Goal: Task Accomplishment & Management: Complete application form

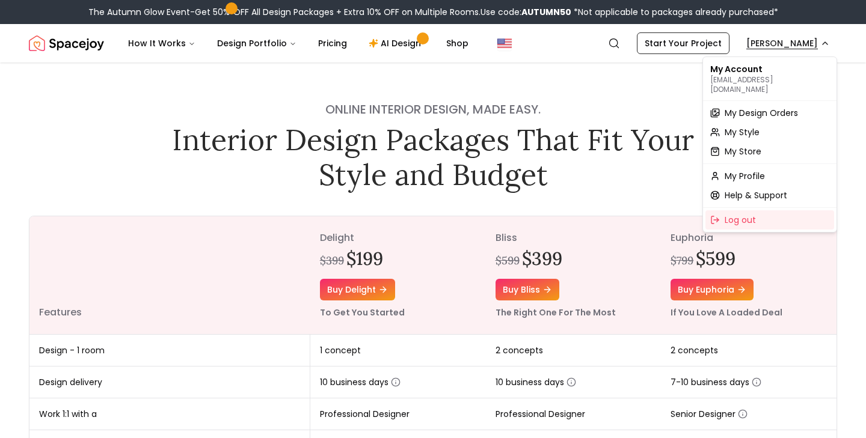
click at [739, 107] on span "My Design Orders" at bounding box center [761, 113] width 73 height 12
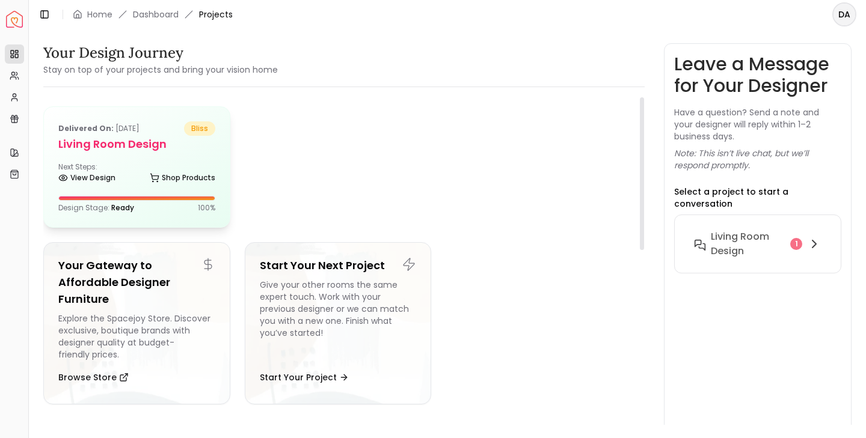
click at [143, 161] on div "Delivered on: Sep 12, 2025 bliss Living Room design Next Steps: View Design Sho…" at bounding box center [137, 167] width 186 height 120
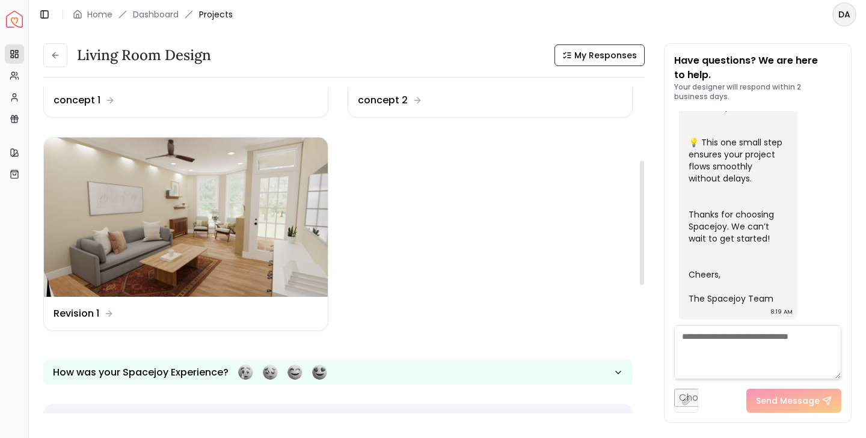
scroll to position [169, 0]
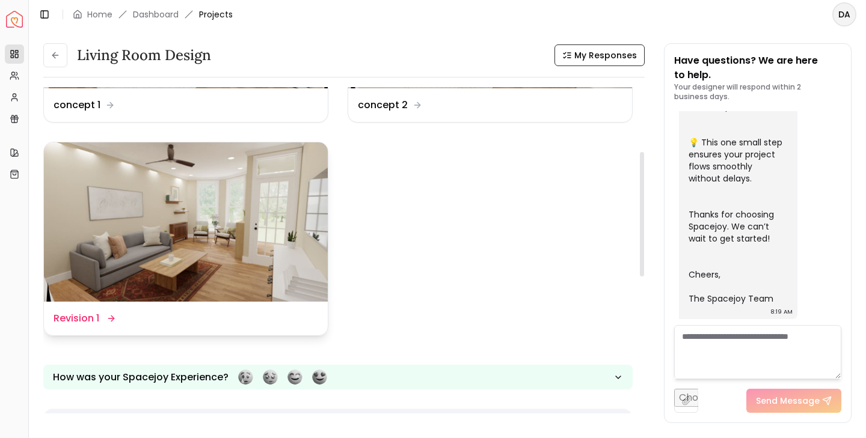
click at [232, 242] on img at bounding box center [186, 223] width 284 height 160
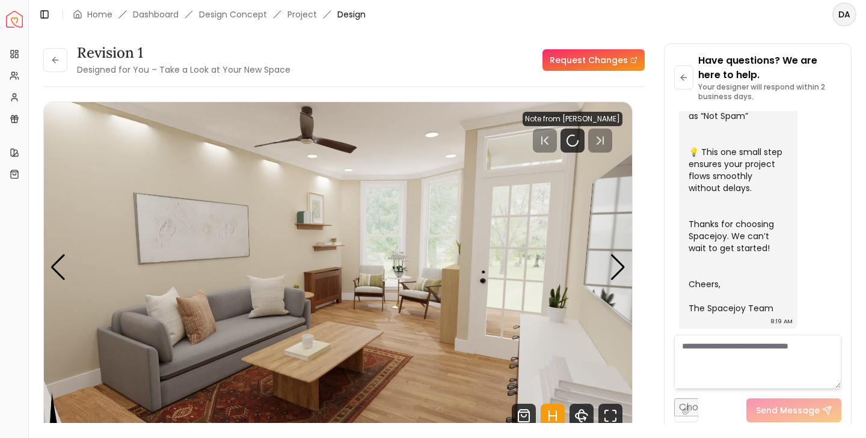
scroll to position [486, 0]
click at [571, 140] on icon "Pause" at bounding box center [572, 141] width 14 height 14
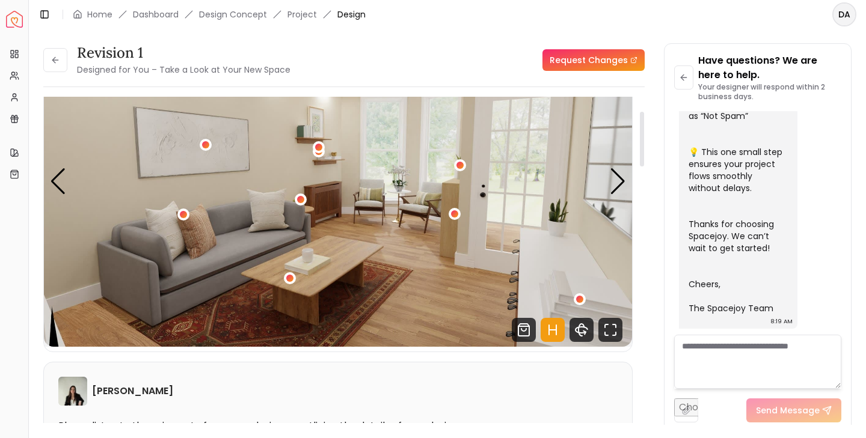
scroll to position [79, 0]
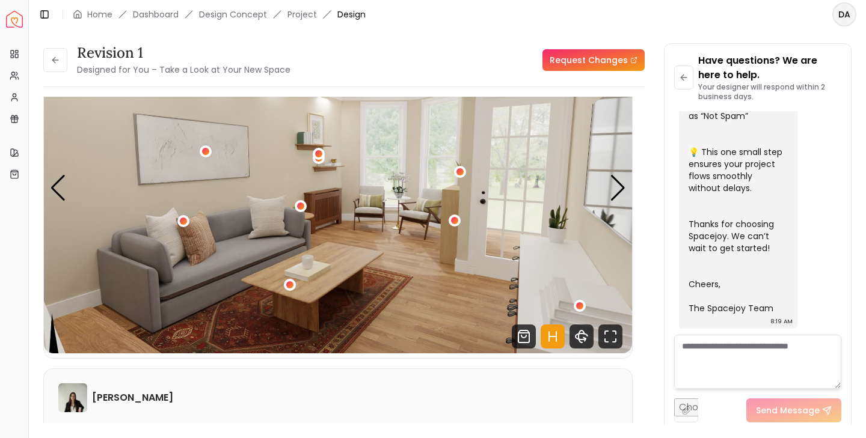
click at [571, 63] on link "Request Changes" at bounding box center [594, 60] width 102 height 22
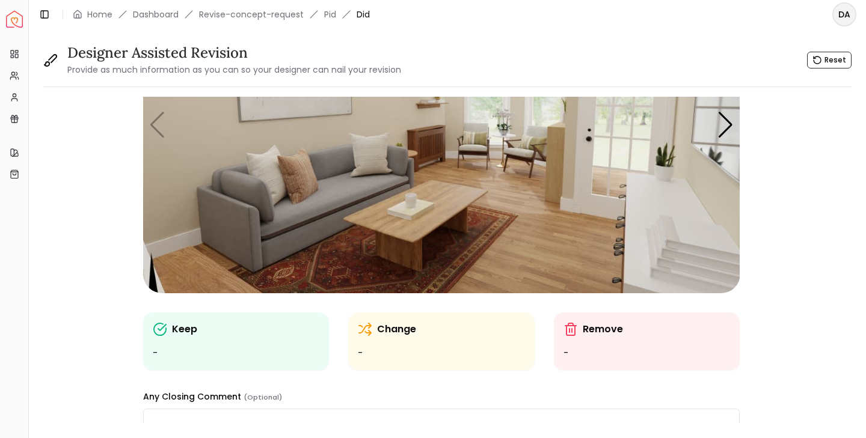
scroll to position [142, 0]
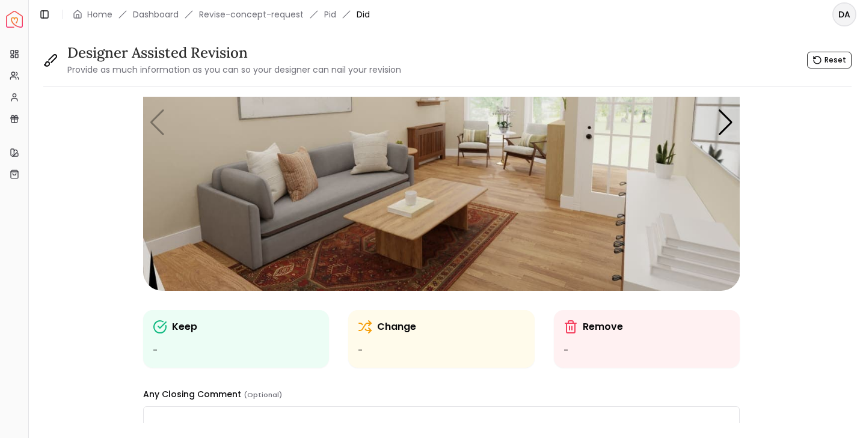
click at [334, 192] on img "1 / 7" at bounding box center [441, 123] width 597 height 336
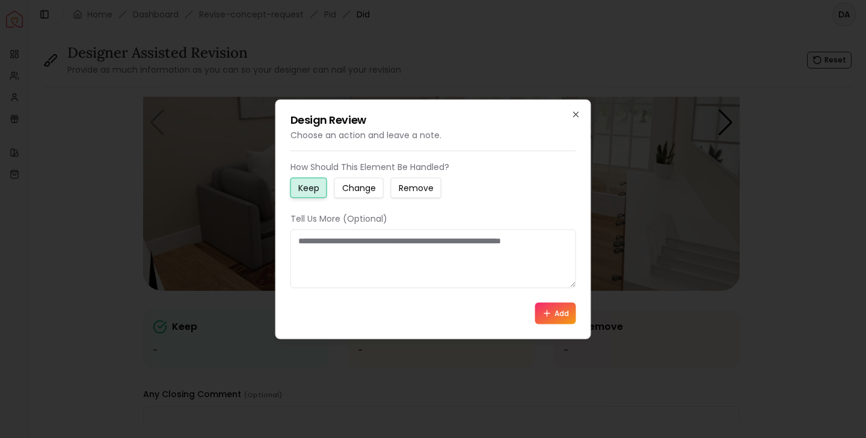
click at [364, 192] on small "Change" at bounding box center [359, 188] width 34 height 12
click at [346, 242] on textarea at bounding box center [434, 258] width 286 height 59
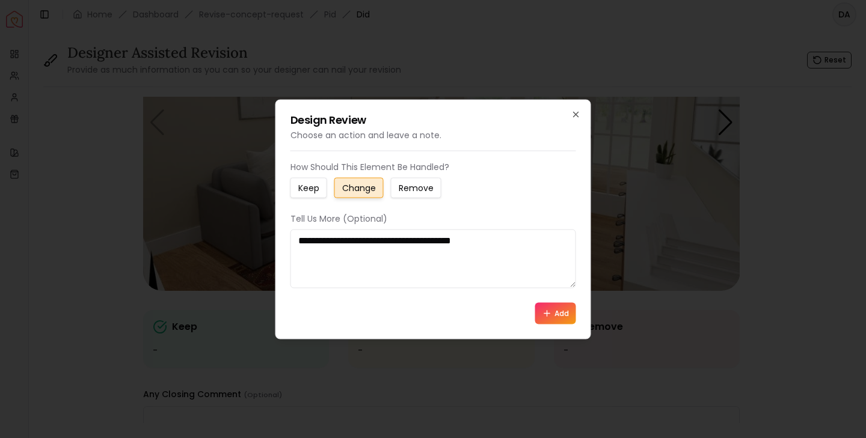
click at [398, 241] on textarea "**********" at bounding box center [434, 258] width 286 height 59
click at [513, 238] on textarea "**********" at bounding box center [434, 258] width 286 height 59
click at [535, 240] on textarea "**********" at bounding box center [434, 258] width 286 height 59
type textarea "**********"
click at [557, 318] on button "Add" at bounding box center [555, 314] width 41 height 22
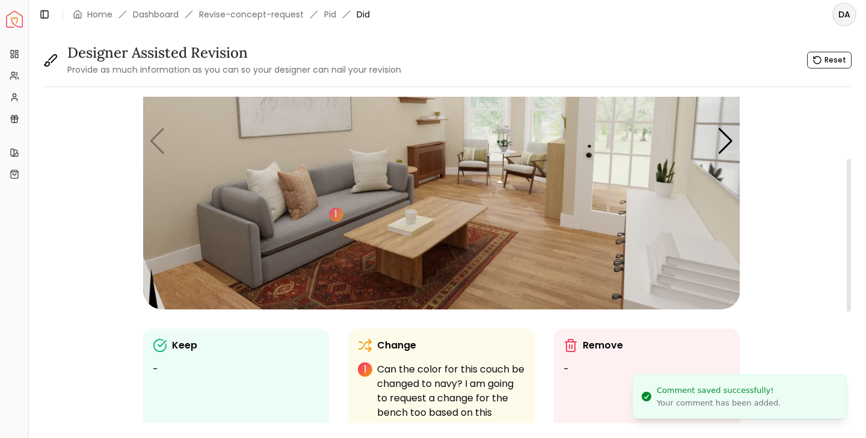
scroll to position [121, 0]
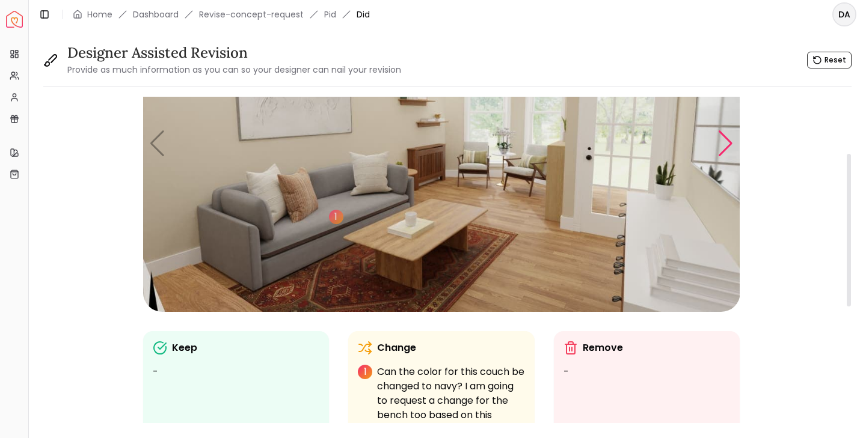
click at [727, 149] on div "Next slide" at bounding box center [726, 144] width 16 height 26
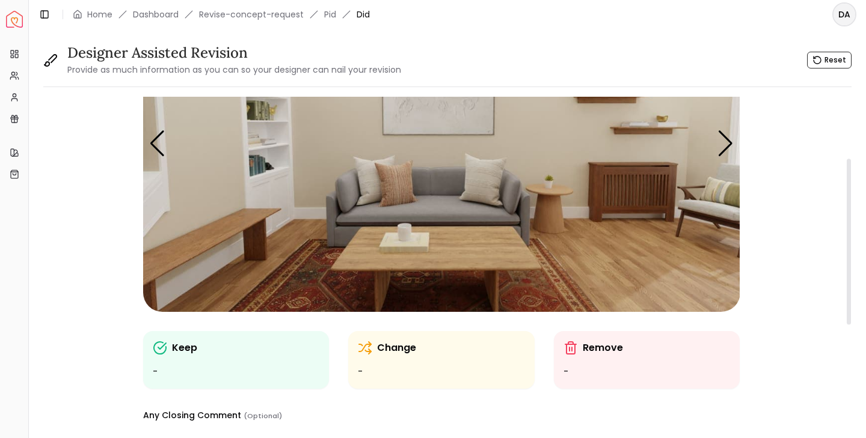
click at [209, 241] on img "2 / 7" at bounding box center [441, 144] width 597 height 336
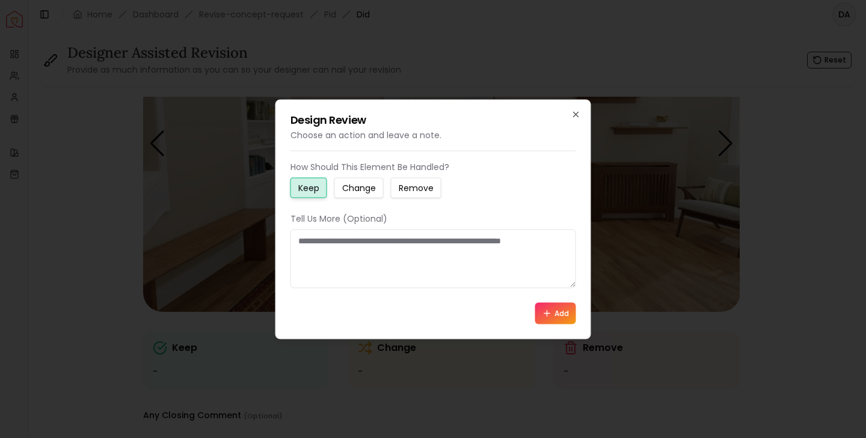
click at [357, 187] on small "Change" at bounding box center [359, 188] width 34 height 12
click at [345, 243] on textarea at bounding box center [434, 258] width 286 height 59
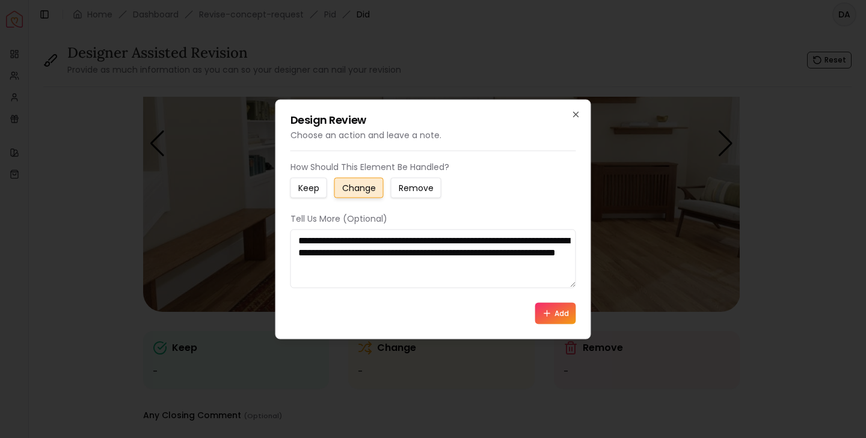
type textarea "**********"
click at [551, 318] on icon at bounding box center [548, 314] width 10 height 10
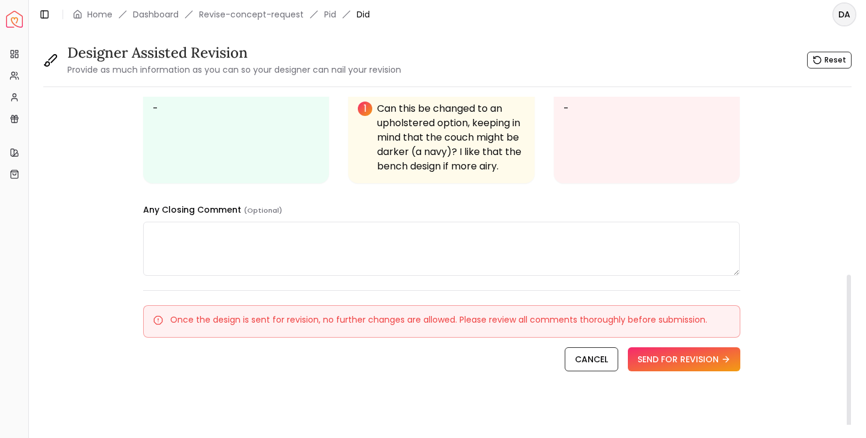
scroll to position [390, 0]
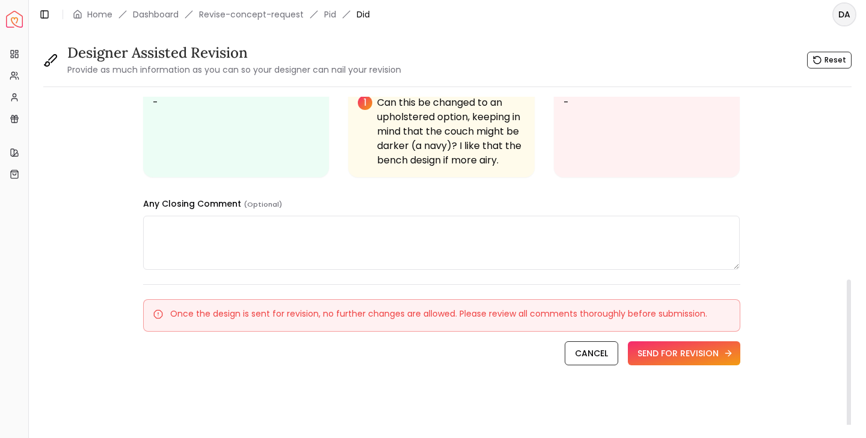
click at [677, 361] on button "SEND FOR REVISION" at bounding box center [684, 354] width 112 height 24
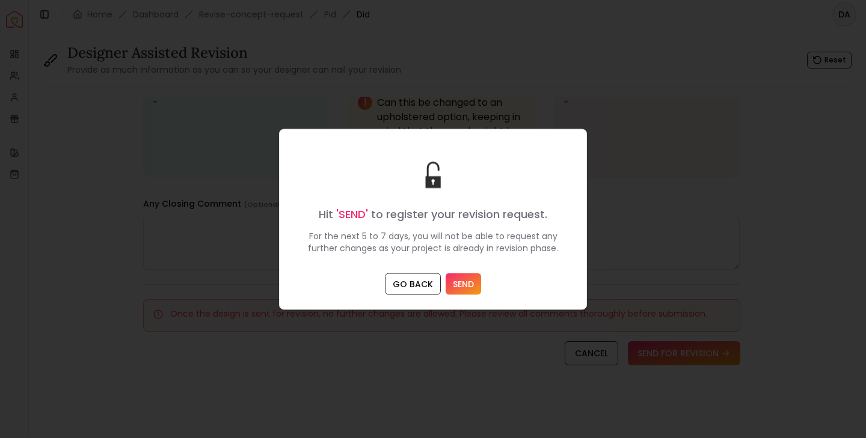
click at [463, 284] on button "SEND" at bounding box center [463, 284] width 35 height 22
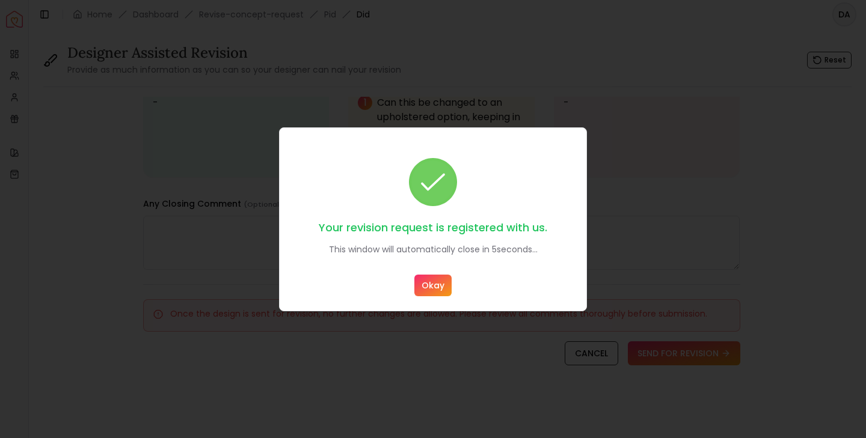
click at [433, 284] on button "Okay" at bounding box center [432, 286] width 37 height 22
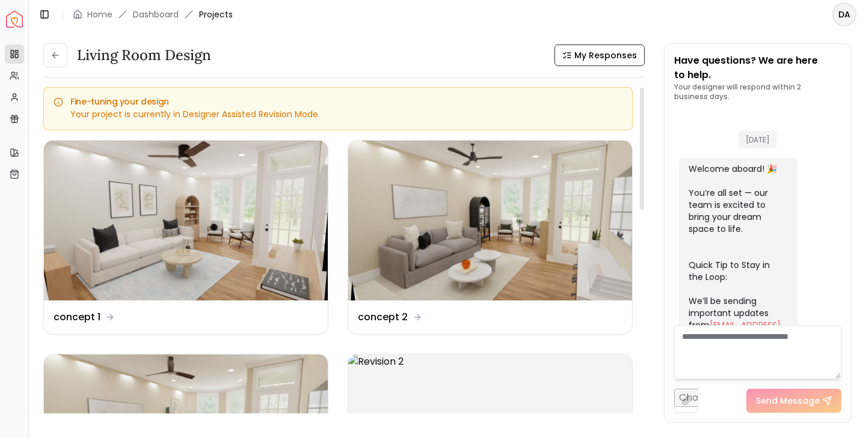
scroll to position [496, 0]
